Goal: Task Accomplishment & Management: Manage account settings

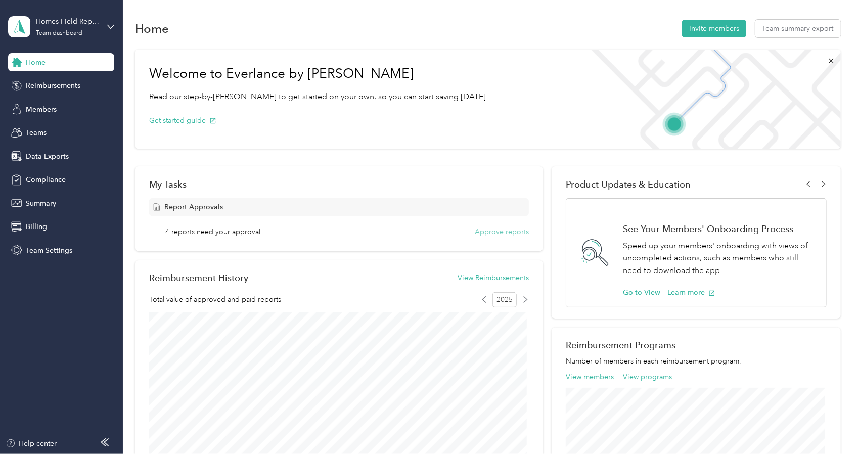
click at [507, 228] on button "Approve reports" at bounding box center [502, 232] width 54 height 11
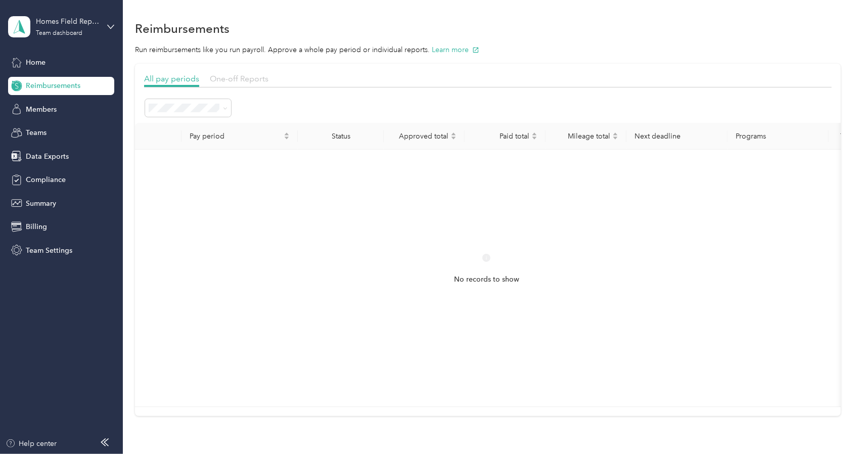
click at [249, 79] on span "One-off Reports" at bounding box center [239, 79] width 59 height 10
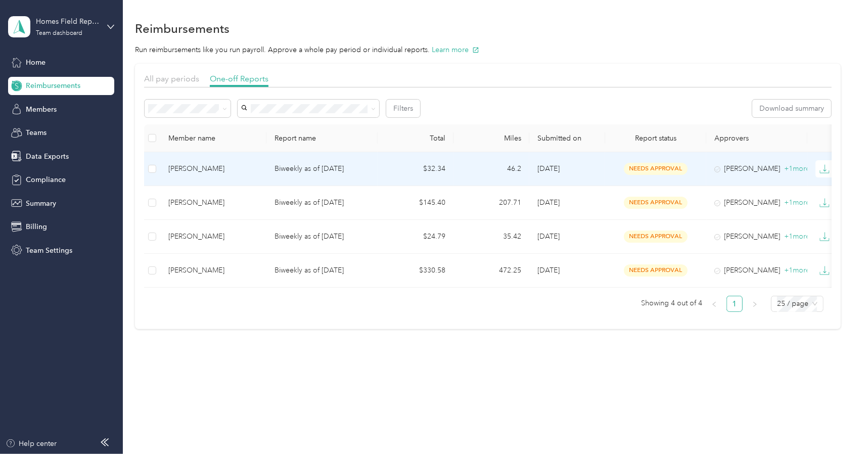
click at [199, 167] on div "Kaia Hoiseth" at bounding box center [213, 168] width 90 height 11
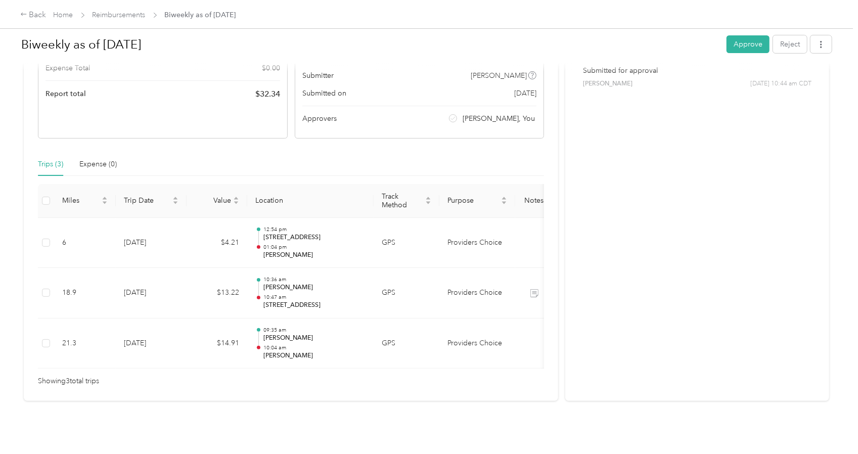
scroll to position [161, 0]
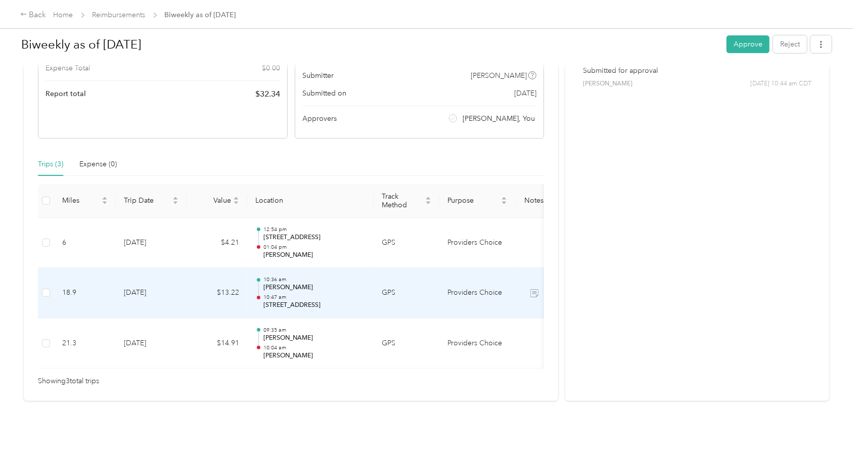
click at [333, 283] on p "JOHNSON,NICOLE" at bounding box center [314, 287] width 102 height 9
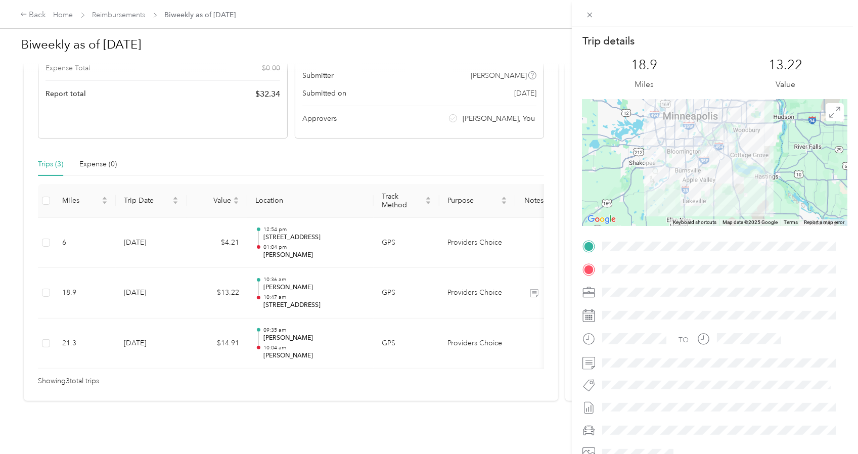
click at [307, 229] on div "Trip details This trip cannot be edited because it is either under review, appr…" at bounding box center [429, 227] width 858 height 454
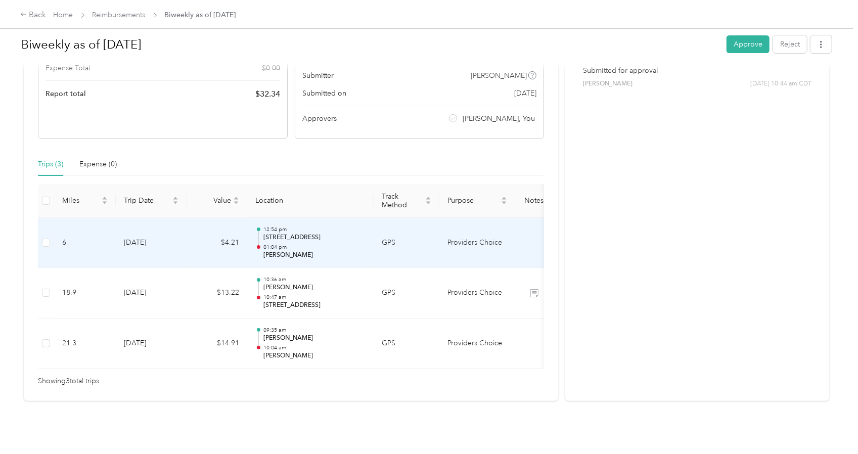
click at [307, 244] on p "01:04 pm" at bounding box center [314, 247] width 102 height 7
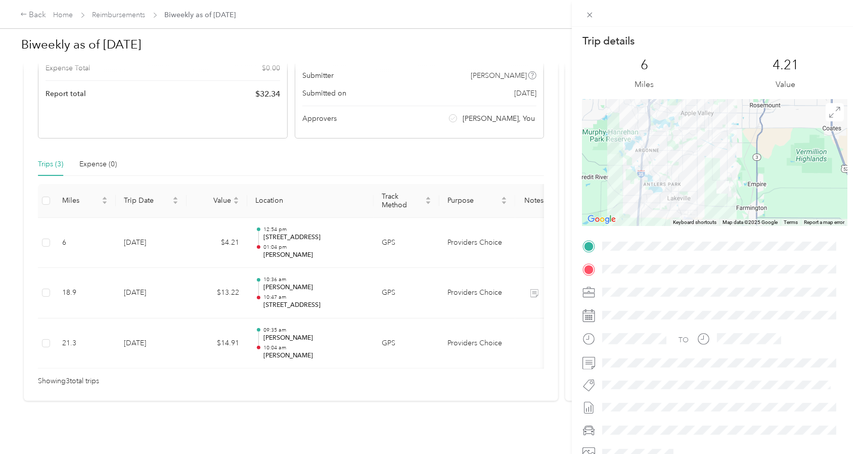
click at [307, 229] on div "Trip details This trip cannot be edited because it is either under review, appr…" at bounding box center [429, 227] width 858 height 454
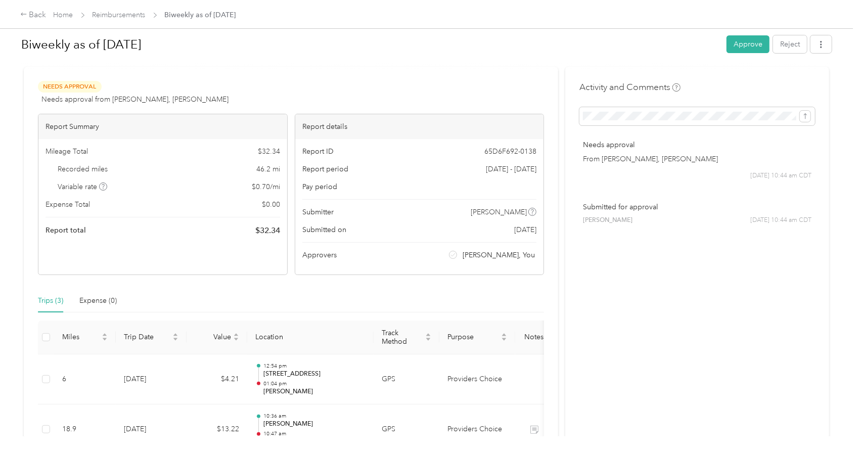
scroll to position [0, 0]
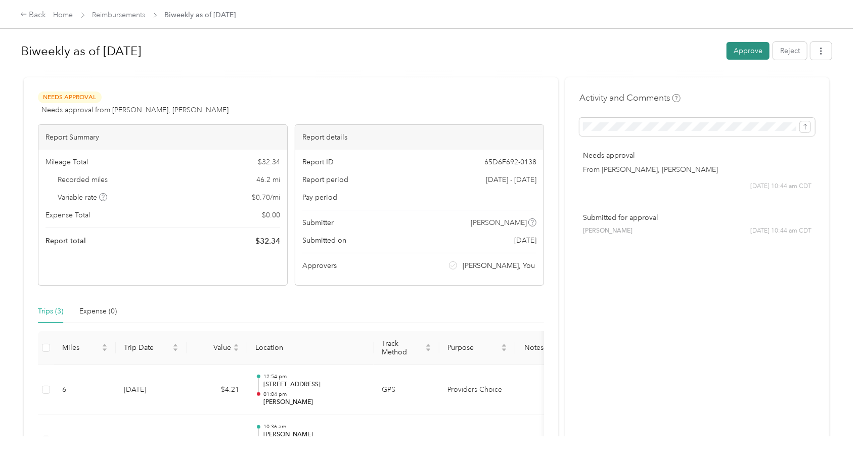
click at [730, 54] on button "Approve" at bounding box center [748, 51] width 43 height 18
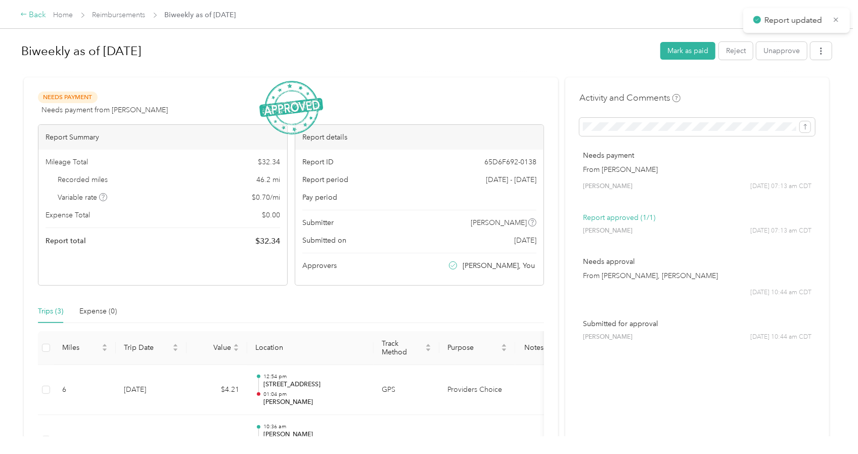
click at [41, 15] on div "Back" at bounding box center [33, 15] width 26 height 12
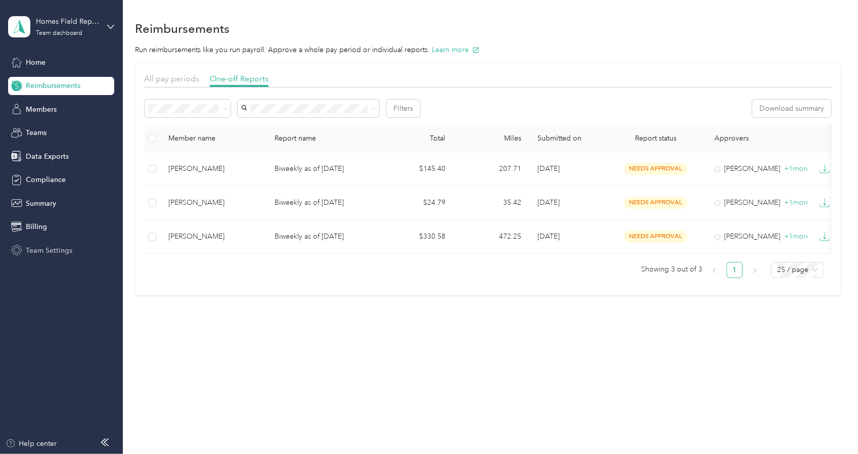
click at [41, 247] on span "Team Settings" at bounding box center [49, 250] width 47 height 11
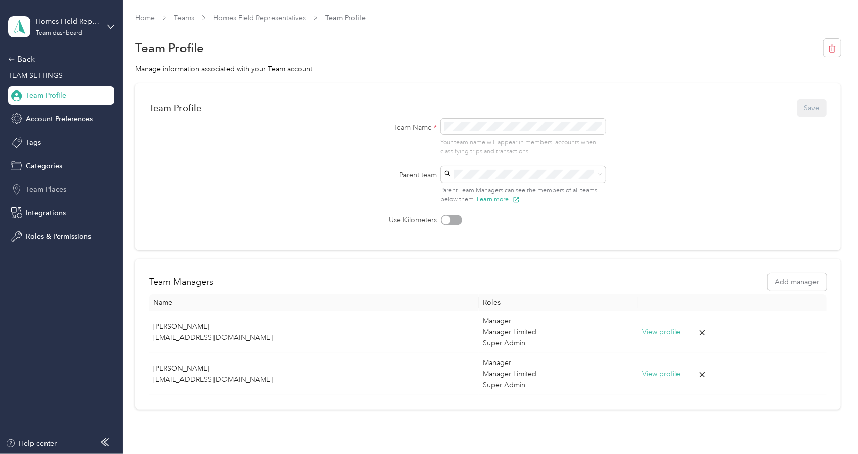
click at [48, 190] on span "Team Places" at bounding box center [46, 189] width 40 height 11
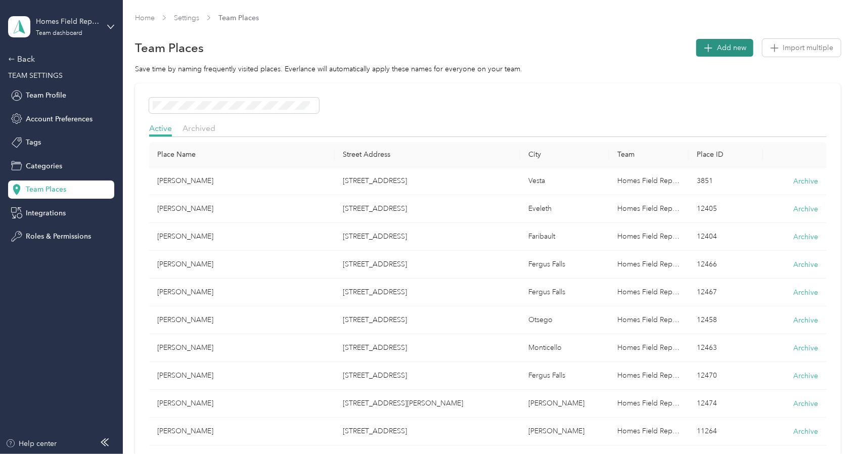
click at [717, 47] on span "Add new" at bounding box center [731, 47] width 29 height 11
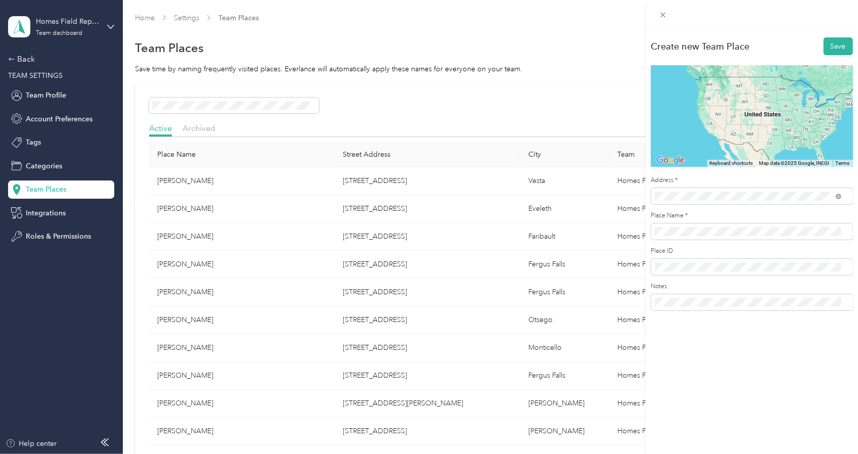
click at [699, 237] on span "7212 165th Street West Rosemount, Minnesota 55068, United States" at bounding box center [724, 232] width 101 height 9
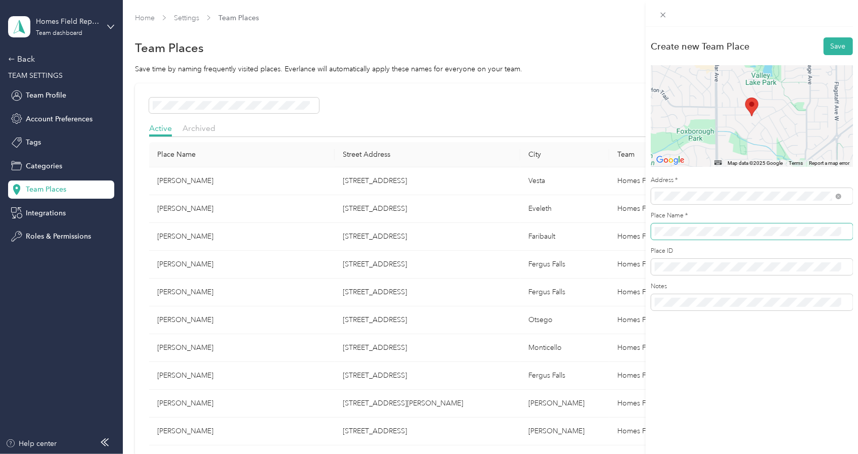
click at [646, 239] on div "Create new Team Place Save ← Move left → Move right ↑ Move up ↓ Move down + Zoo…" at bounding box center [752, 176] width 212 height 299
click at [829, 49] on button "Save" at bounding box center [838, 46] width 29 height 18
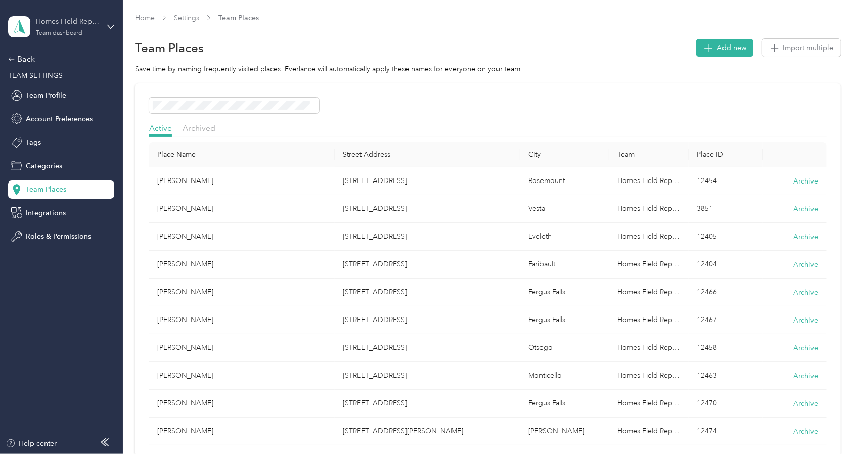
click at [70, 33] on div "Team dashboard" at bounding box center [59, 33] width 47 height 6
click at [34, 132] on div "Log out" at bounding box center [114, 129] width 199 height 18
